Goal: Information Seeking & Learning: Find specific page/section

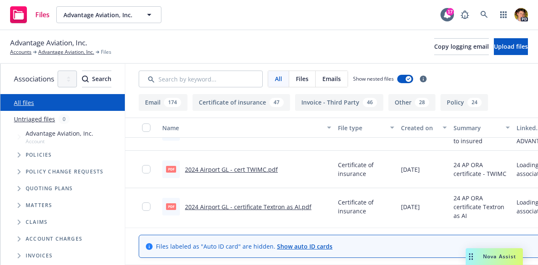
scroll to position [1804, 0]
